Goal: Task Accomplishment & Management: Complete application form

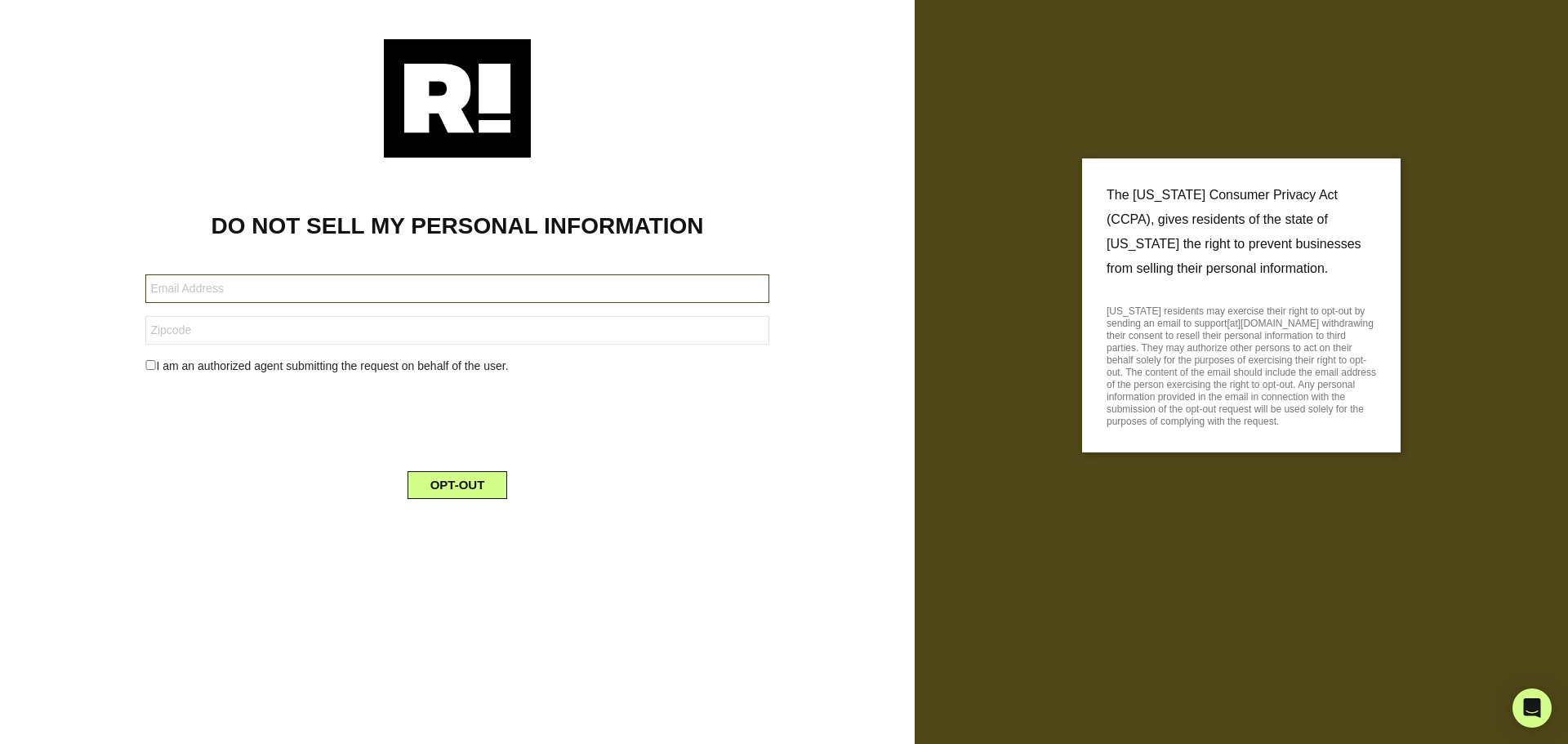
click at [343, 290] on input "text" at bounding box center [457, 289] width 623 height 28
type input "blakevanpatten03@gmail.com"
click at [168, 357] on form "blakevanpatten03@gmail.com I am an authorized agent submitting the request on b…" at bounding box center [457, 377] width 623 height 245
click at [148, 364] on input "checkbox" at bounding box center [150, 365] width 10 height 9
checkbox input "true"
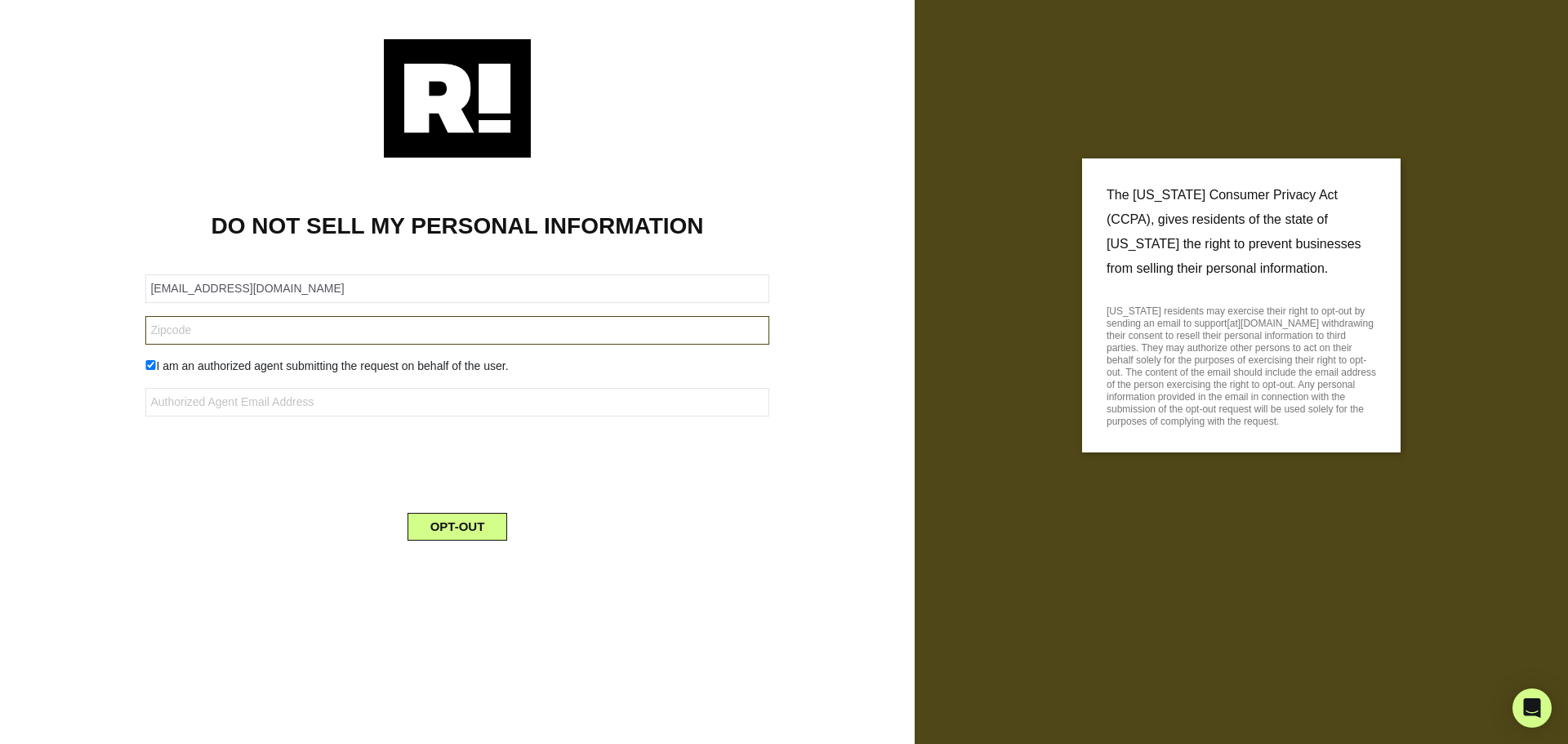
click at [185, 330] on input "text" at bounding box center [457, 330] width 623 height 28
type input "75205"
click at [146, 364] on input "checkbox" at bounding box center [150, 365] width 10 height 9
checkbox input "false"
click at [474, 478] on button "OPT-OUT" at bounding box center [457, 485] width 101 height 28
